Goal: Task Accomplishment & Management: Use online tool/utility

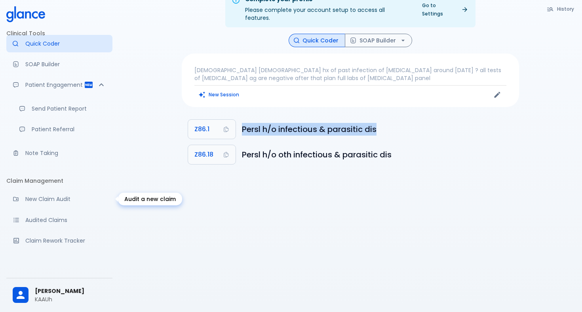
scroll to position [12, 0]
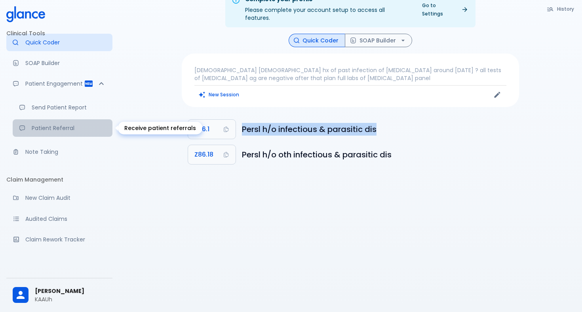
click at [59, 123] on link "Patient Referral" at bounding box center [63, 127] width 100 height 17
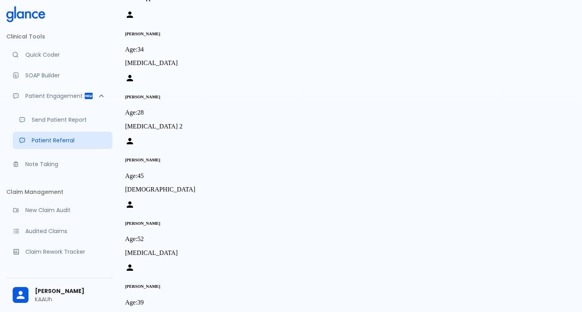
scroll to position [59, 0]
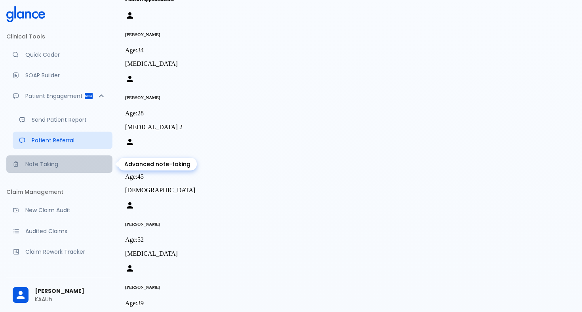
click at [54, 167] on p "Note Taking" at bounding box center [65, 164] width 81 height 8
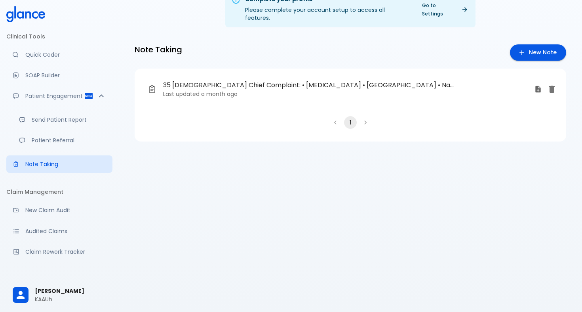
click at [437, 90] on p "Last updated a month ago" at bounding box center [345, 94] width 365 height 8
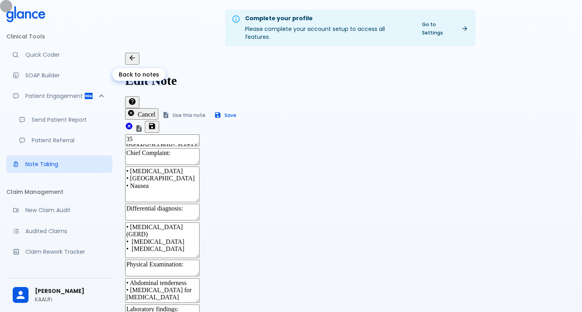
click at [136, 58] on icon "Back to notes" at bounding box center [132, 58] width 8 height 8
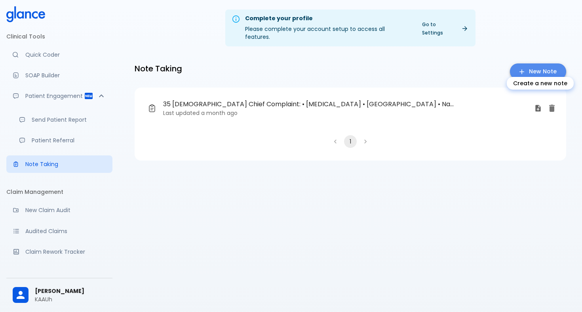
click at [526, 68] on icon "Create a new note" at bounding box center [522, 72] width 8 height 8
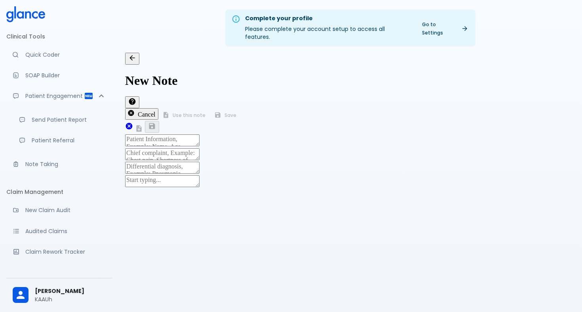
click at [199, 134] on textarea at bounding box center [162, 140] width 74 height 12
type textarea "6"
click at [199, 134] on textarea at bounding box center [162, 140] width 74 height 12
click at [135, 57] on icon "Back to notes" at bounding box center [131, 57] width 5 height 5
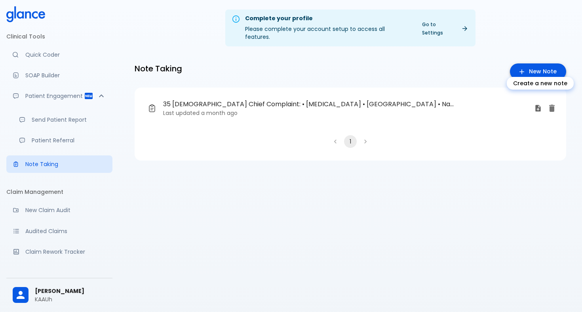
click at [530, 67] on link "New Note" at bounding box center [538, 71] width 56 height 16
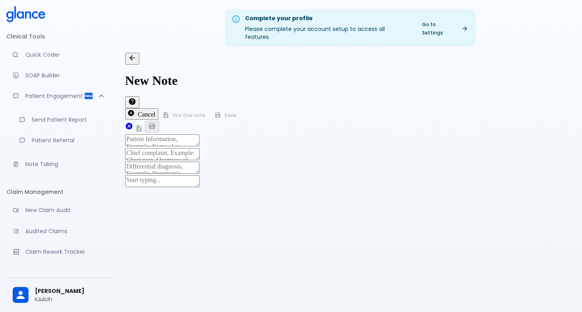
click at [187, 134] on textarea at bounding box center [162, 140] width 74 height 12
type textarea "[DEMOGRAPHIC_DATA] [DEMOGRAPHIC_DATA]"
click at [171, 148] on div "x" at bounding box center [350, 154] width 450 height 13
type textarea "fatigue and dizziness"
click at [177, 161] on div "x" at bounding box center [350, 167] width 450 height 13
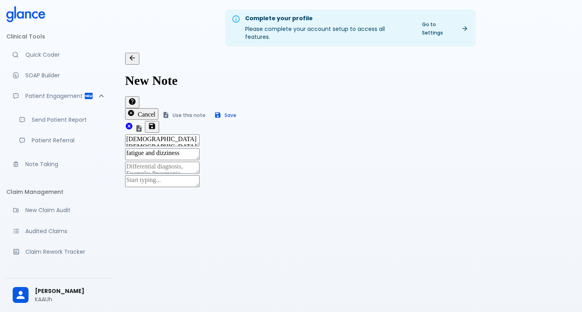
click at [176, 175] on div "x" at bounding box center [350, 181] width 450 height 13
type textarea "have dm, hon, and dlp for refill of meds"
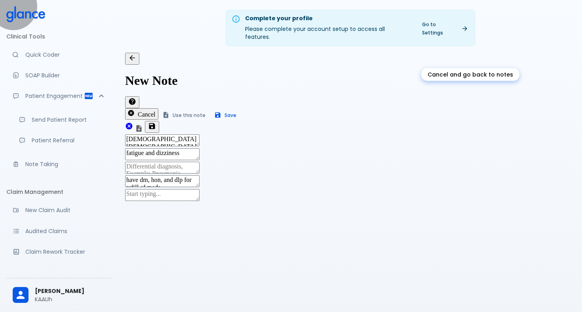
click at [158, 108] on button "Cancel" at bounding box center [141, 113] width 33 height 11
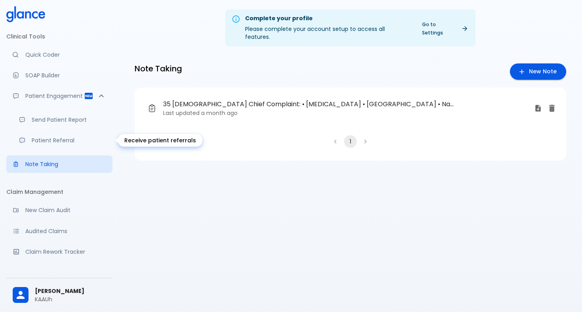
click at [78, 143] on p "Patient Referral" at bounding box center [69, 140] width 74 height 8
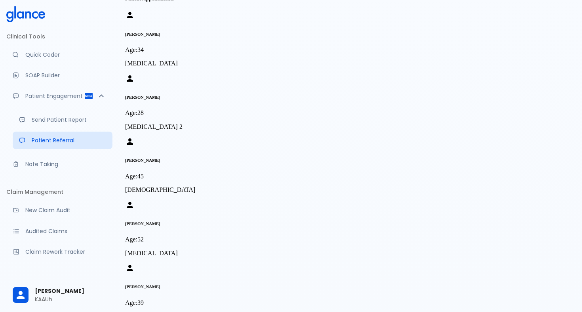
scroll to position [59, 0]
click at [59, 123] on link "Send Patient Report" at bounding box center [63, 119] width 100 height 17
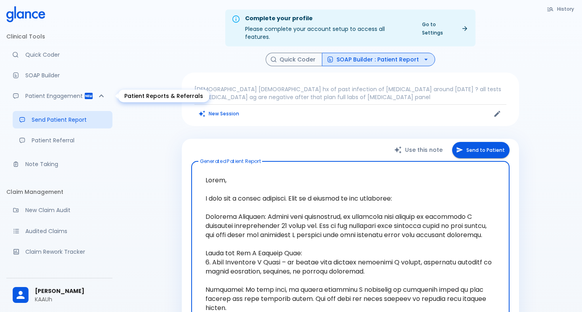
click at [101, 95] on icon "Patient Reports & Referrals" at bounding box center [101, 95] width 5 height 3
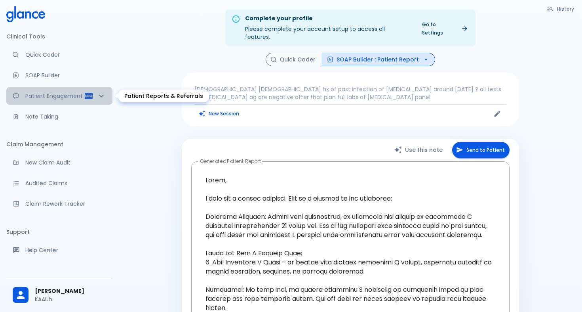
click at [101, 95] on icon "Patient Reports & Referrals" at bounding box center [101, 95] width 9 height 9
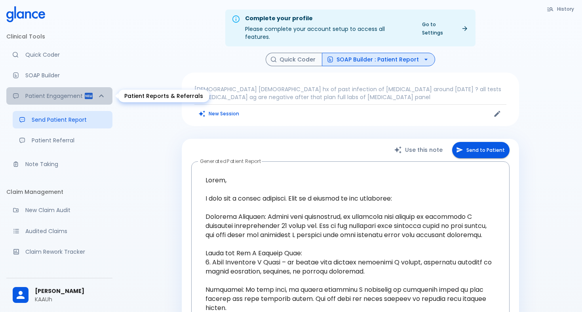
click at [59, 94] on p "Patient Engagement" at bounding box center [54, 96] width 59 height 8
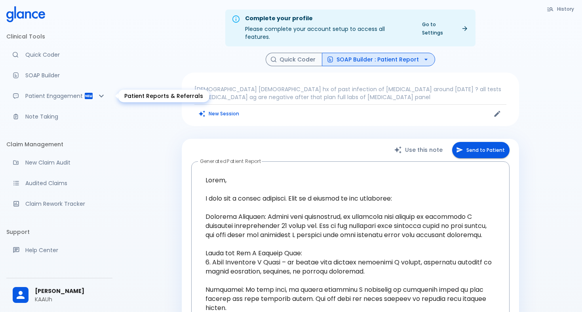
click at [59, 94] on p "Patient Engagement" at bounding box center [54, 96] width 59 height 8
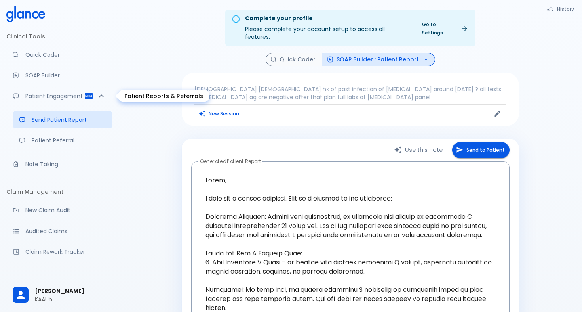
click at [57, 97] on p "Patient Engagement" at bounding box center [54, 96] width 59 height 8
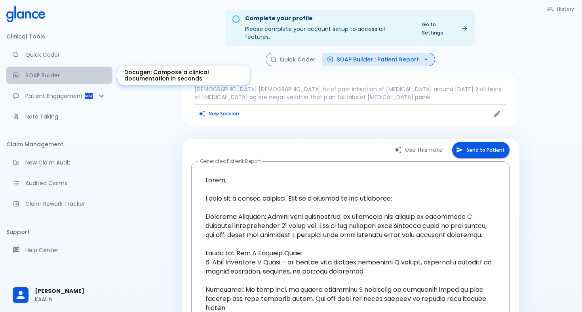
click at [53, 78] on p "SOAP Builder" at bounding box center [65, 75] width 81 height 8
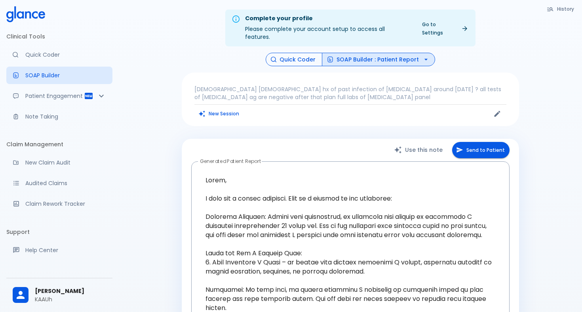
click at [315, 53] on button "Quick Coder" at bounding box center [294, 60] width 57 height 14
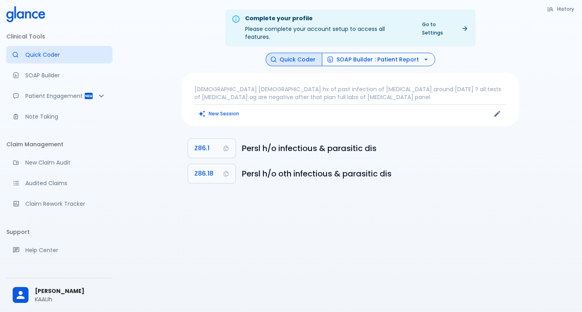
click at [347, 53] on button "SOAP Builder : Patient Report" at bounding box center [378, 60] width 113 height 14
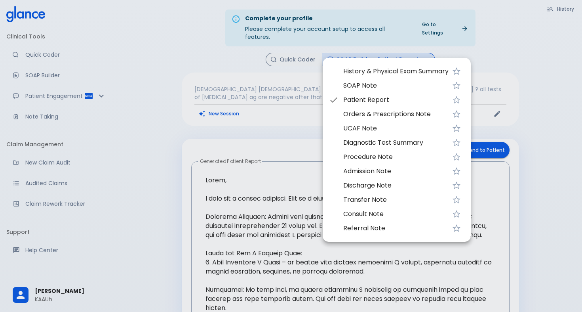
click at [287, 71] on div at bounding box center [291, 156] width 582 height 312
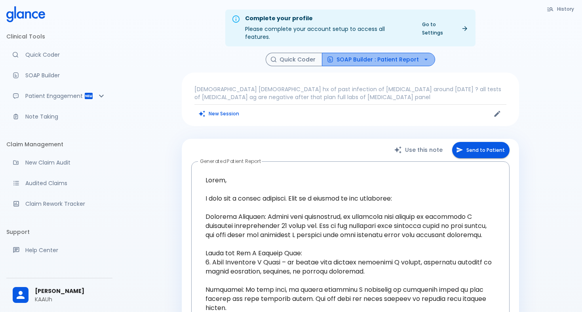
click at [417, 53] on button "SOAP Builder : Patient Report" at bounding box center [378, 60] width 113 height 14
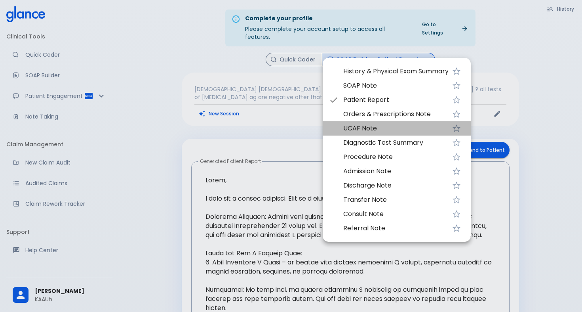
click at [366, 129] on span "UCAF Note" at bounding box center [395, 127] width 105 height 9
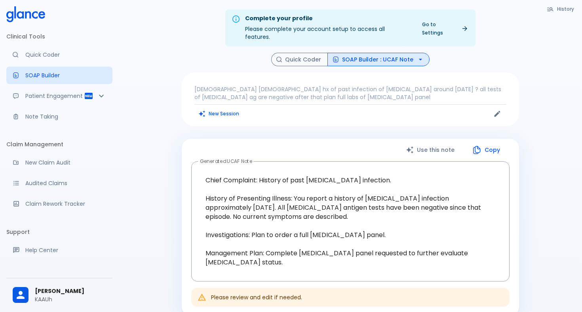
click at [271, 86] on p "[DEMOGRAPHIC_DATA] [DEMOGRAPHIC_DATA] hx of past infection of [MEDICAL_DATA] ar…" at bounding box center [350, 93] width 312 height 16
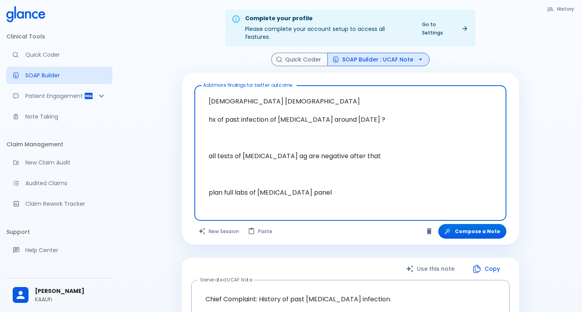
drag, startPoint x: 300, startPoint y: 186, endPoint x: 192, endPoint y: 73, distance: 156.0
click at [192, 73] on div "Add more findings for better outcome [DEMOGRAPHIC_DATA] [DEMOGRAPHIC_DATA] hx o…" at bounding box center [350, 158] width 337 height 172
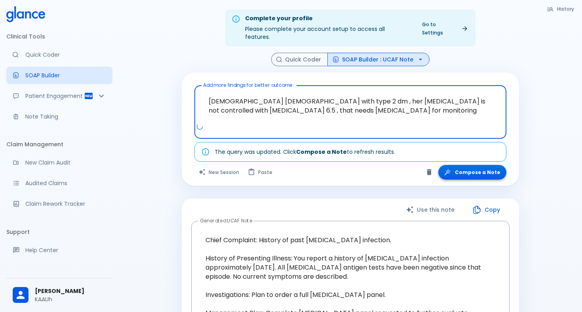
type textarea "[DEMOGRAPHIC_DATA] [DEMOGRAPHIC_DATA] with type 2 dm , her [MEDICAL_DATA] is no…"
click at [477, 165] on button "Compose a Note" at bounding box center [472, 172] width 68 height 15
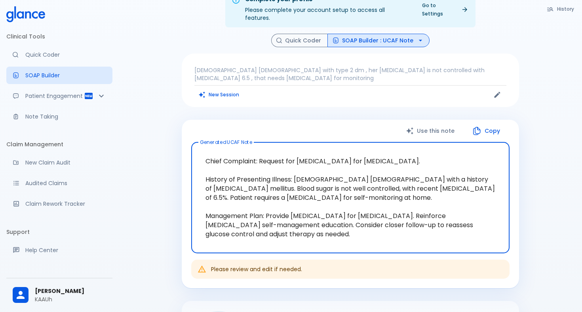
scroll to position [20, 0]
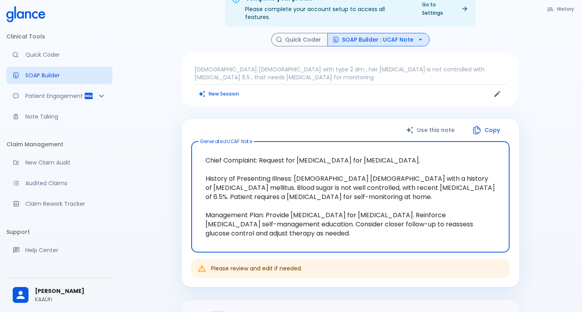
drag, startPoint x: 296, startPoint y: 226, endPoint x: 207, endPoint y: 152, distance: 115.8
click at [207, 152] on textarea "Chief Complaint: Request for [MEDICAL_DATA] for [MEDICAL_DATA]. History of Pres…" at bounding box center [350, 197] width 307 height 98
